Goal: Task Accomplishment & Management: Use online tool/utility

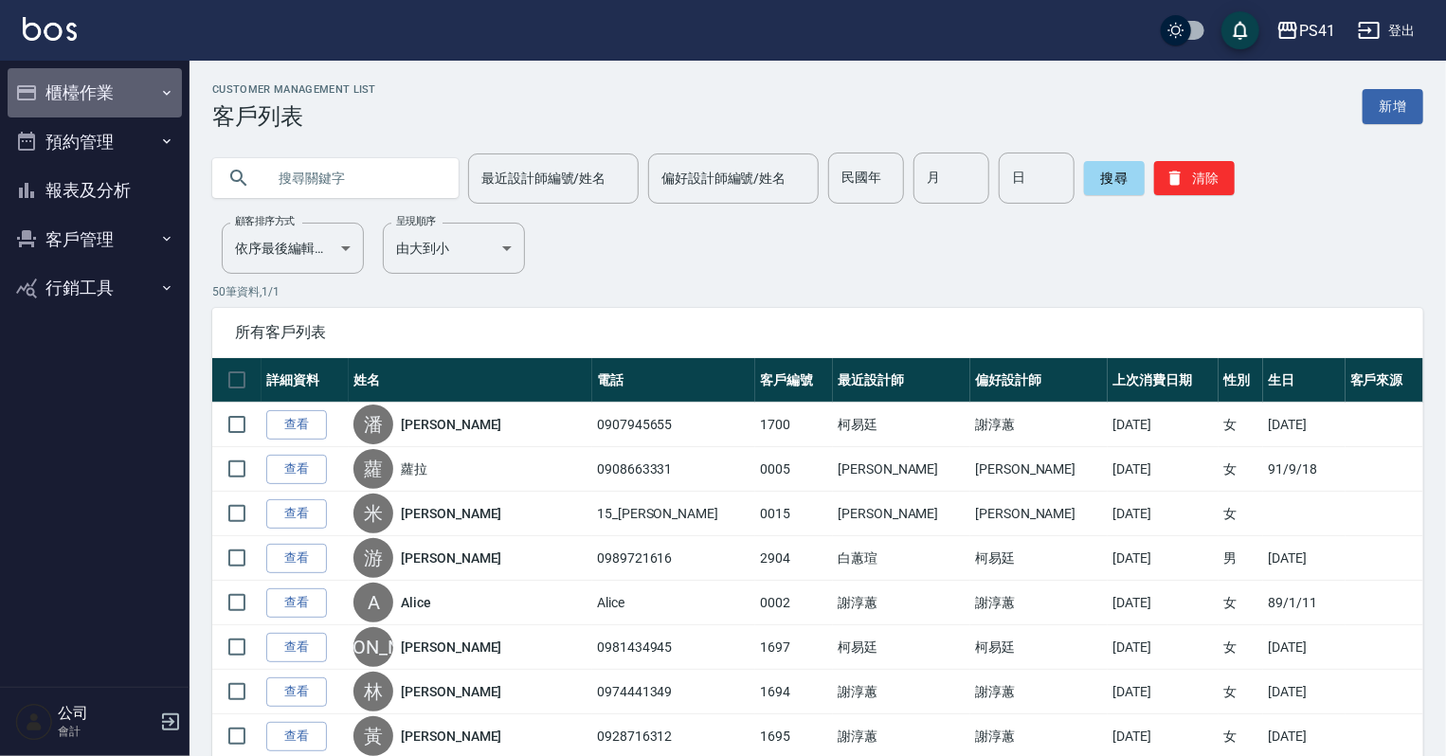
click at [129, 79] on button "櫃檯作業" at bounding box center [95, 92] width 174 height 49
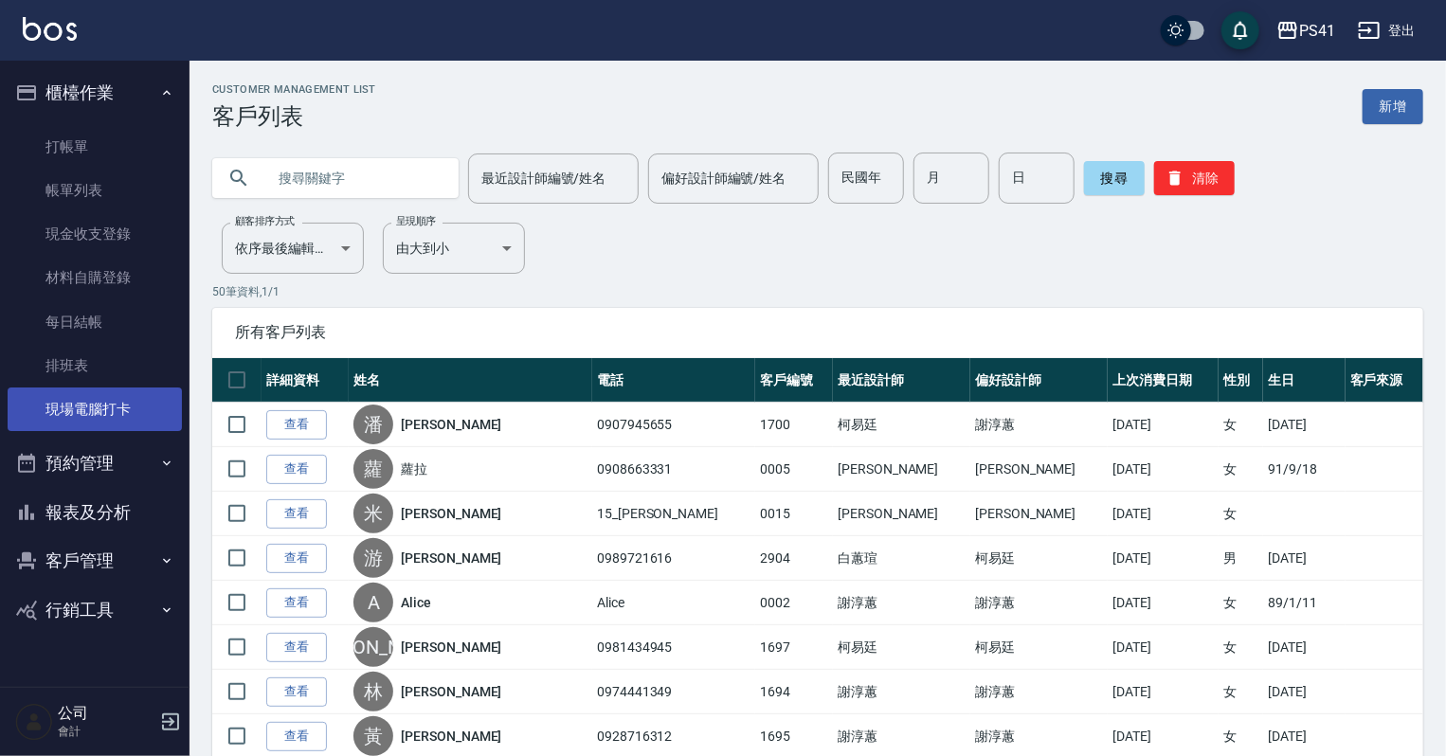
click at [112, 403] on link "現場電腦打卡" at bounding box center [95, 409] width 174 height 44
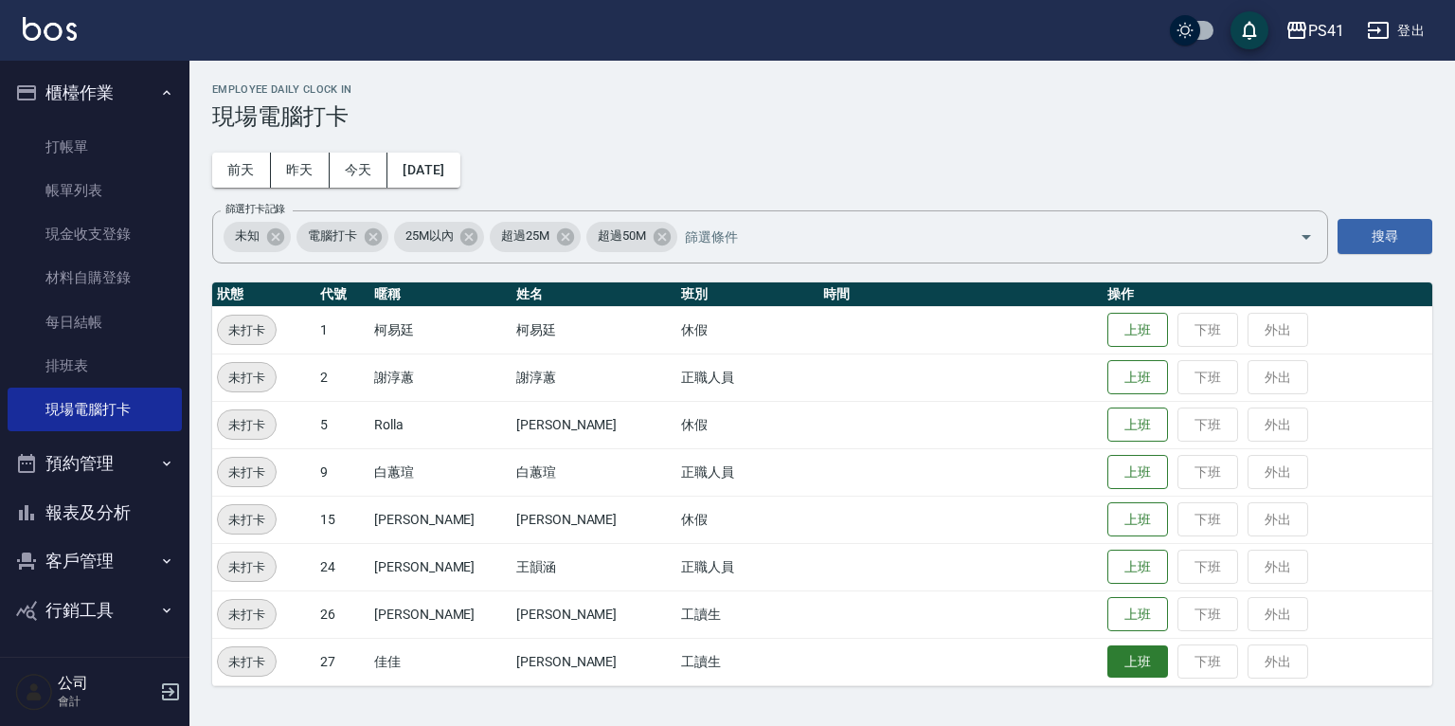
click at [1115, 650] on button "上班" at bounding box center [1138, 661] width 61 height 33
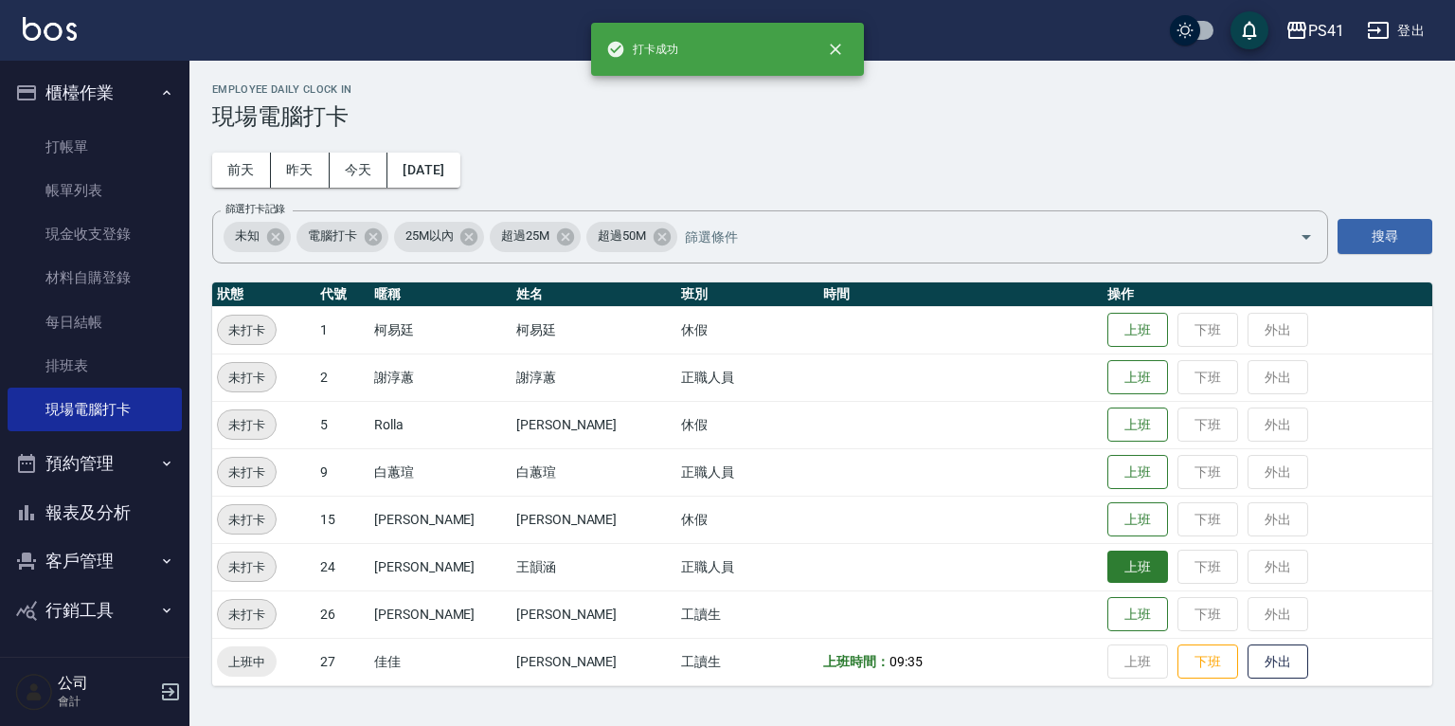
click at [1121, 567] on button "上班" at bounding box center [1138, 566] width 61 height 33
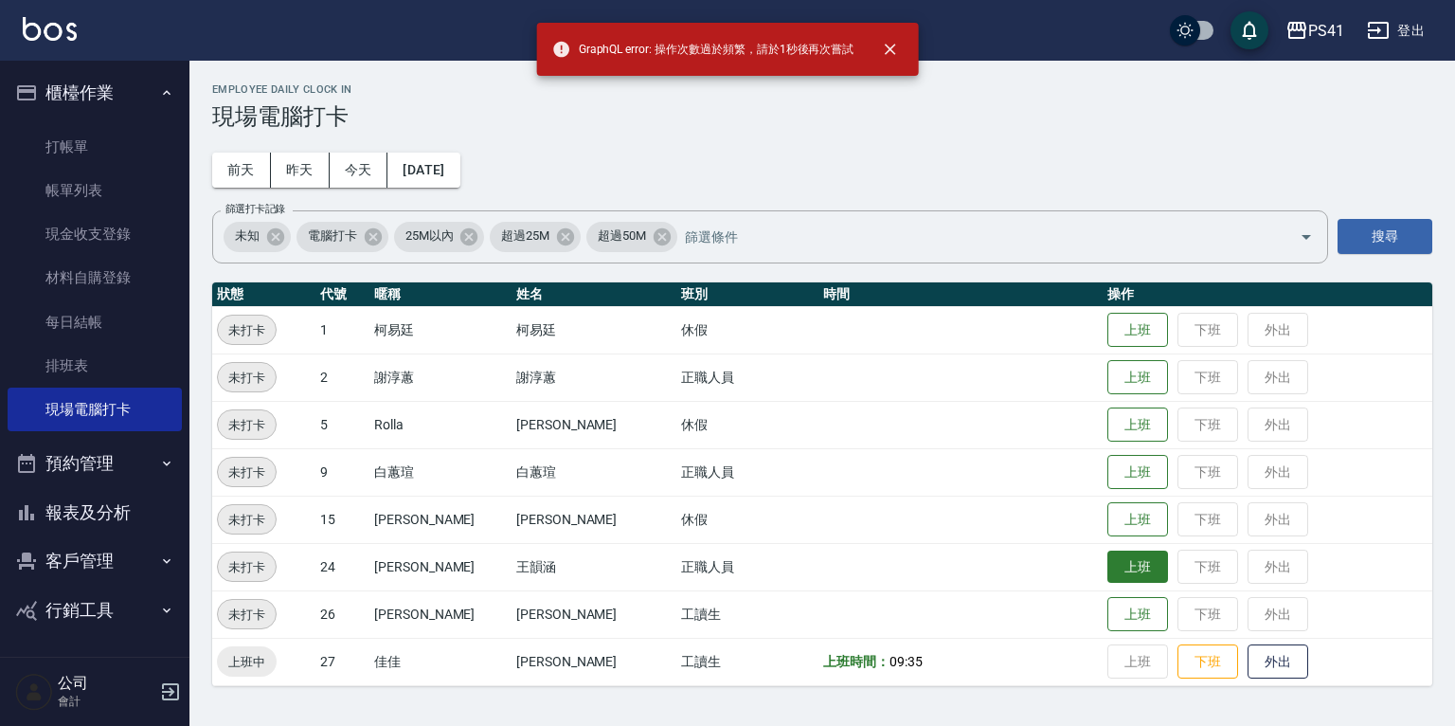
click at [1116, 559] on button "上班" at bounding box center [1138, 566] width 61 height 33
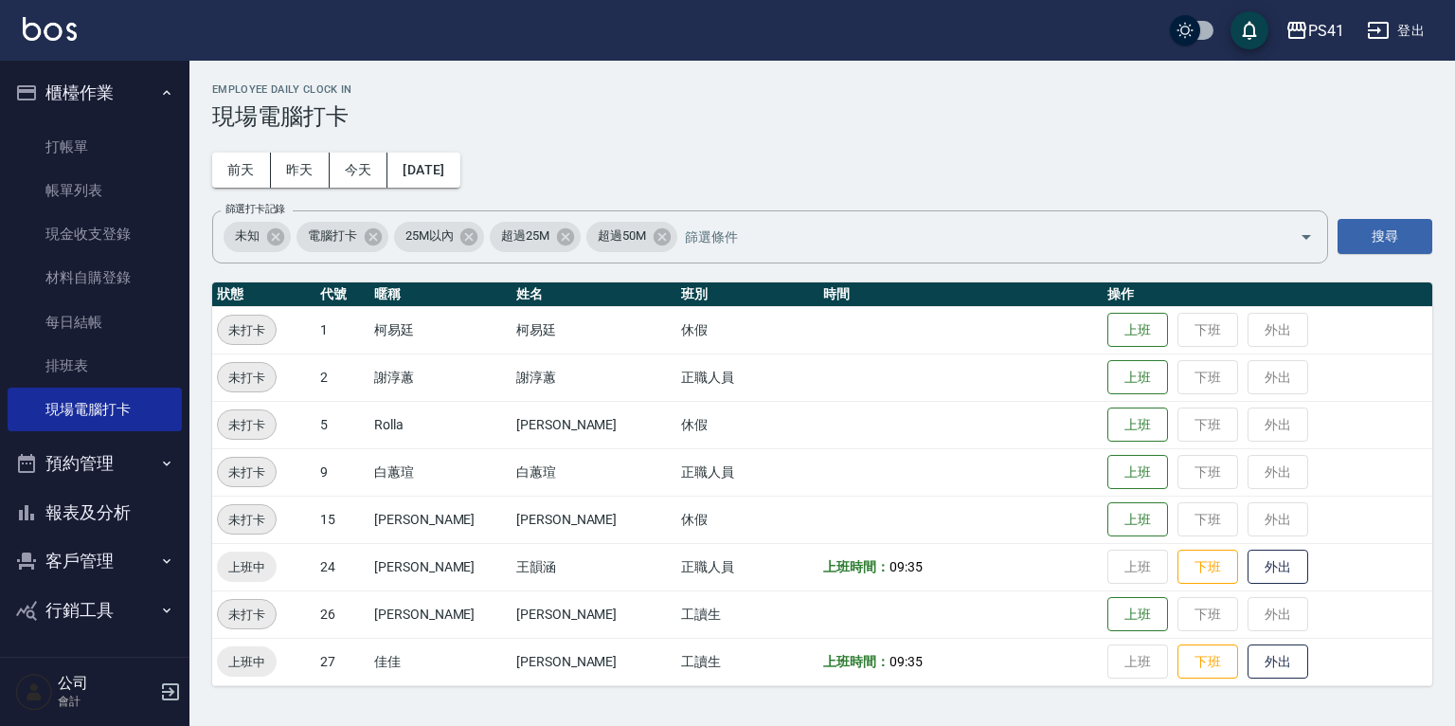
click at [101, 546] on button "客戶管理" at bounding box center [95, 560] width 174 height 49
click at [95, 613] on link "客戶列表" at bounding box center [95, 615] width 174 height 44
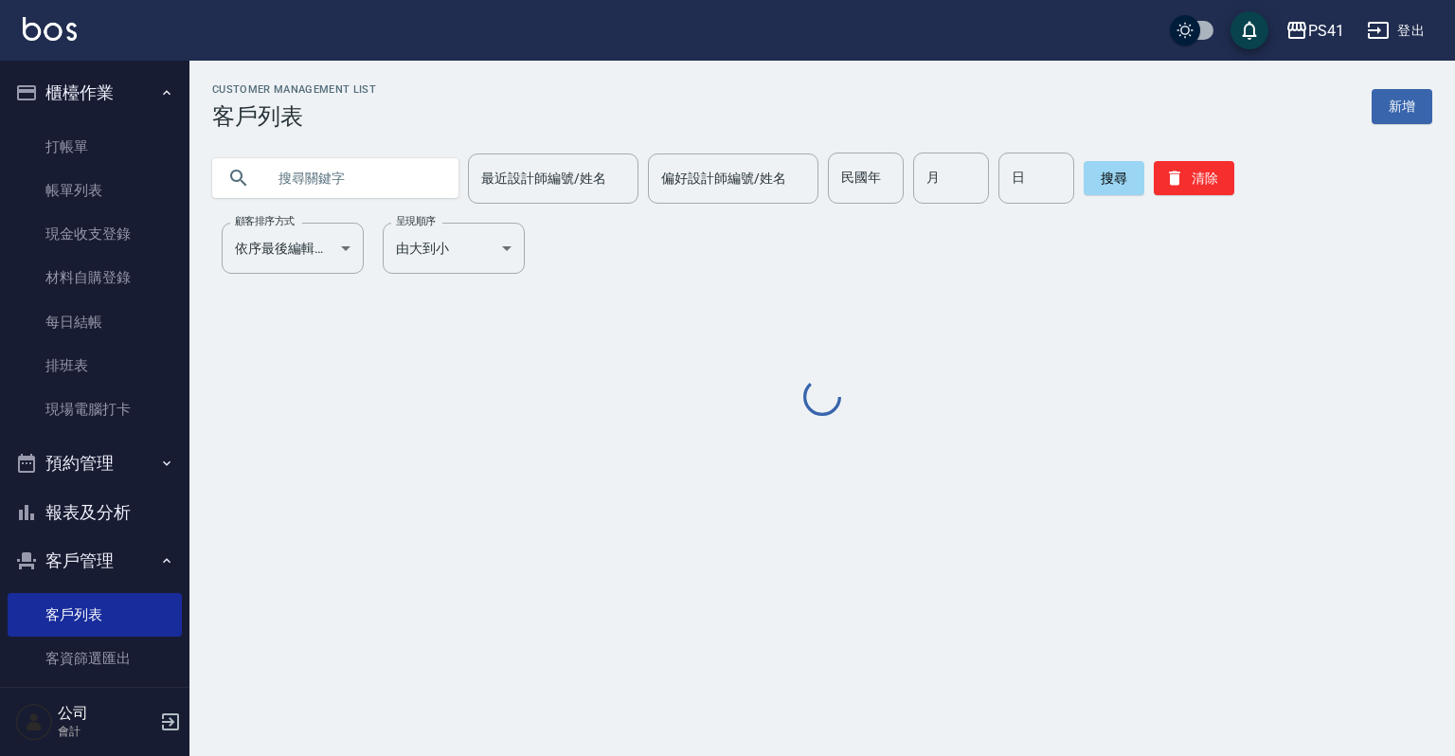
click at [394, 194] on input "text" at bounding box center [354, 178] width 178 height 51
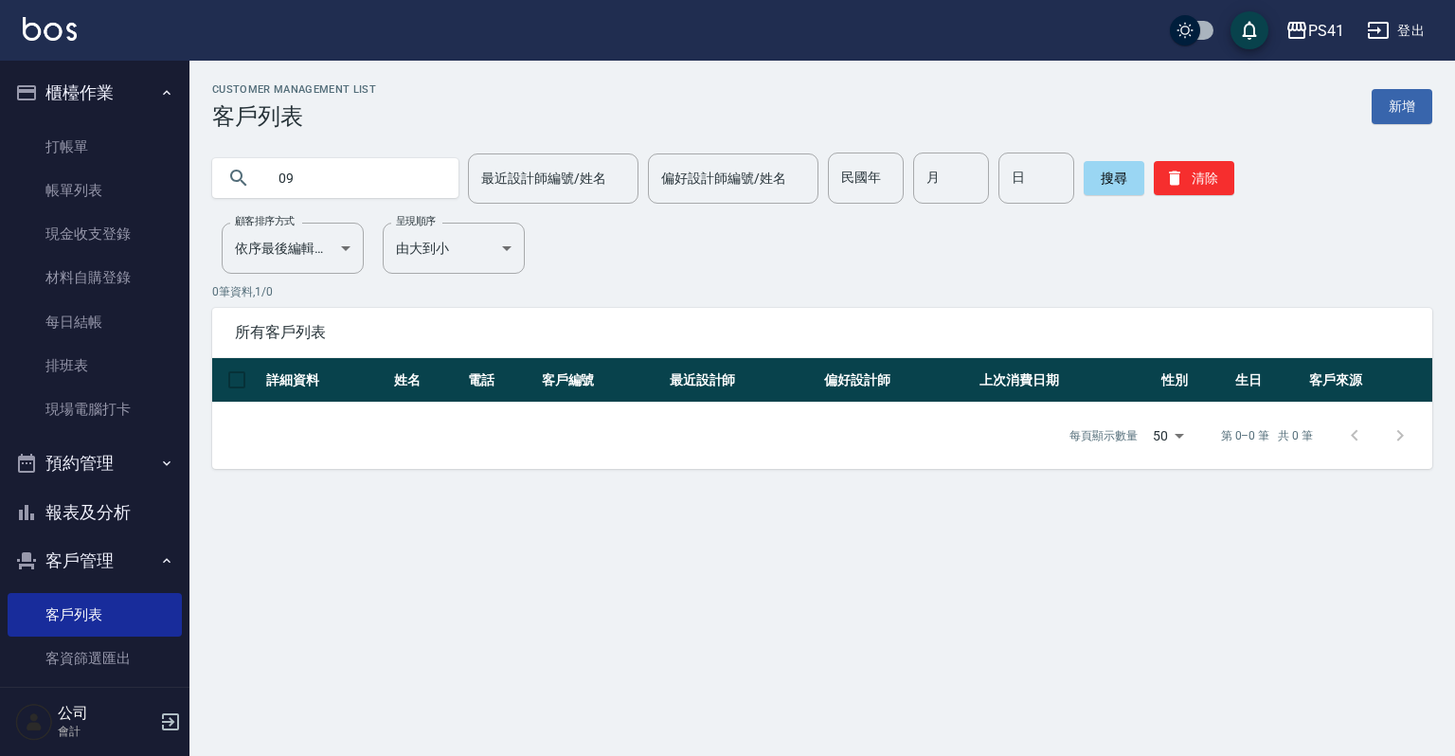
type input "0"
type input "王"
type input "0"
